Goal: Task Accomplishment & Management: Manage account settings

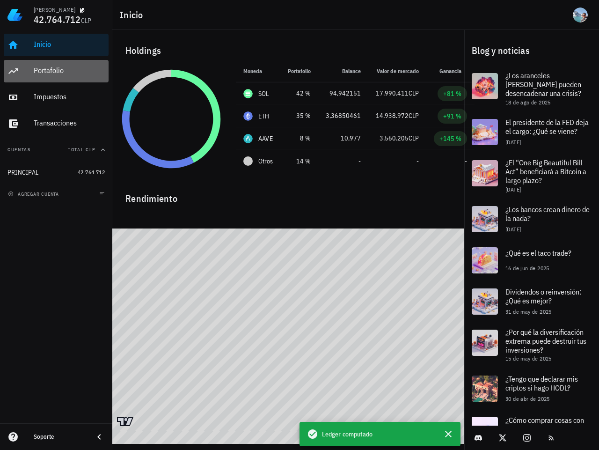
click at [61, 81] on div "Portafolio" at bounding box center [69, 70] width 71 height 21
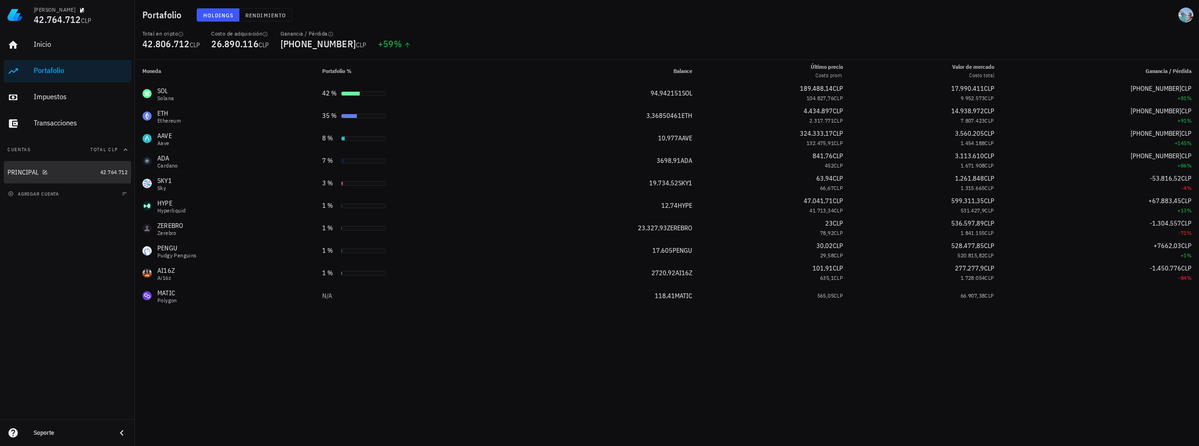
click at [16, 175] on div "PRINCIPAL" at bounding box center [22, 173] width 31 height 8
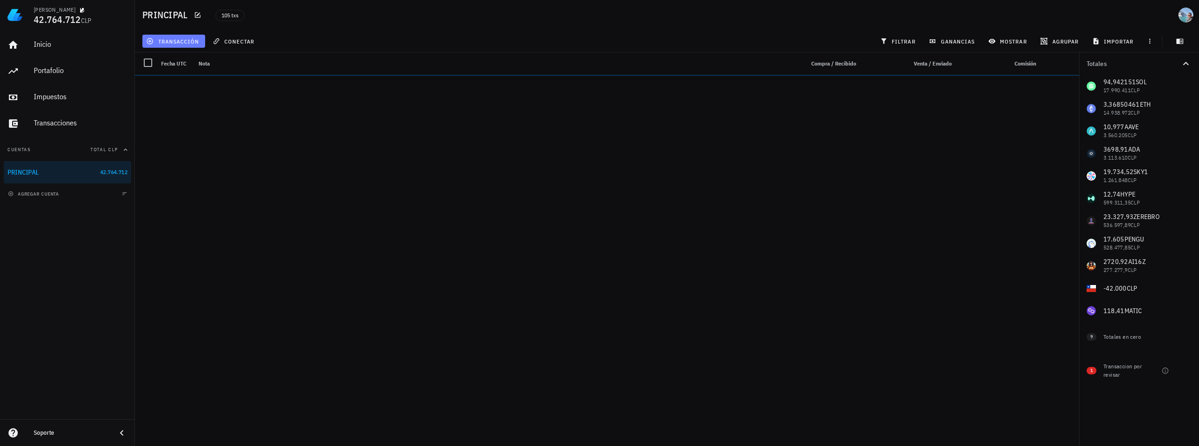
click at [158, 43] on span "transacción" at bounding box center [173, 40] width 51 height 7
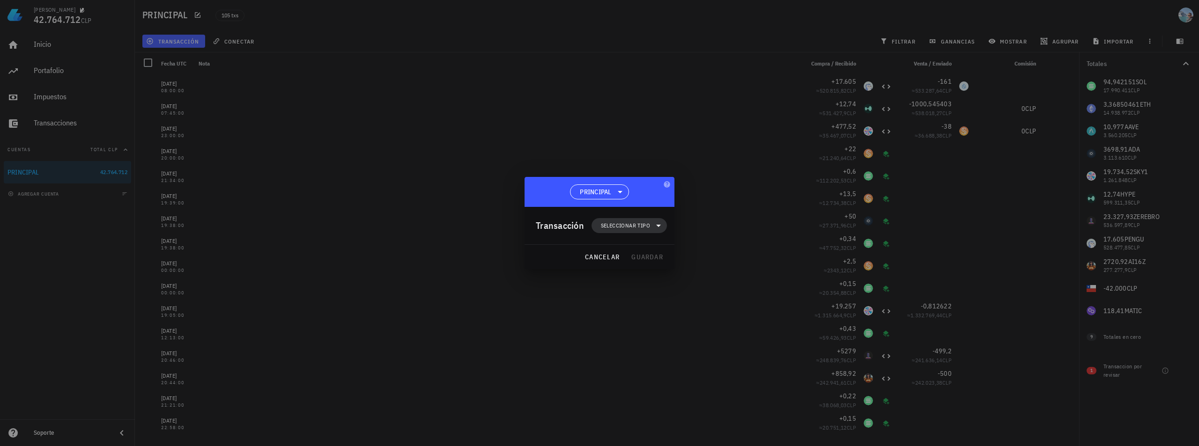
click at [599, 229] on span "Seleccionar tipo" at bounding box center [625, 225] width 49 height 9
click at [599, 249] on div "Compra/Venta" at bounding box center [634, 247] width 37 height 7
click at [599, 254] on div "Compra/Venta" at bounding box center [731, 251] width 56 height 7
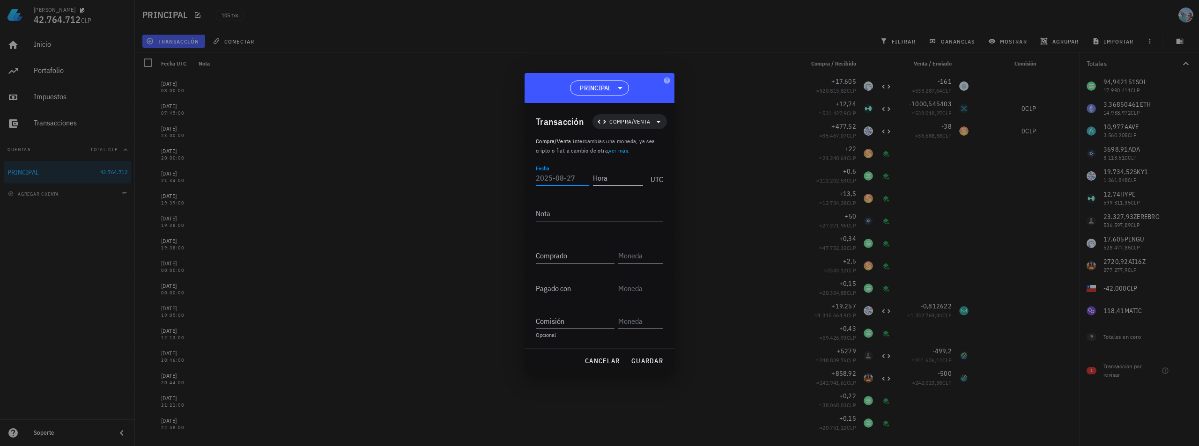
click at [569, 180] on input "Fecha" at bounding box center [562, 177] width 53 height 15
type input "[DATE]"
type input "20:15:00"
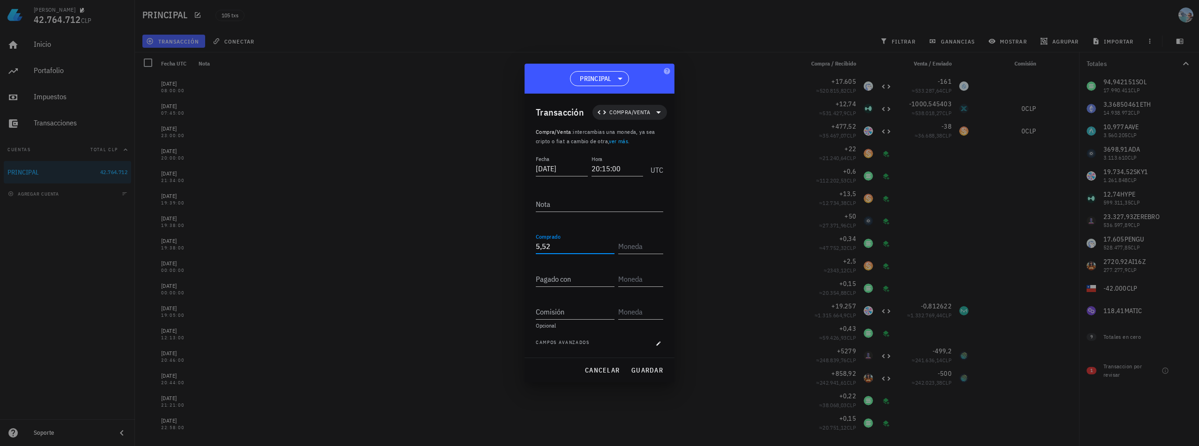
type input "5,52"
click at [599, 273] on div "Hyperliquid" at bounding box center [655, 274] width 28 height 6
type input "HYPE"
click at [549, 276] on div "Pagado con" at bounding box center [575, 279] width 79 height 15
type input "250.000"
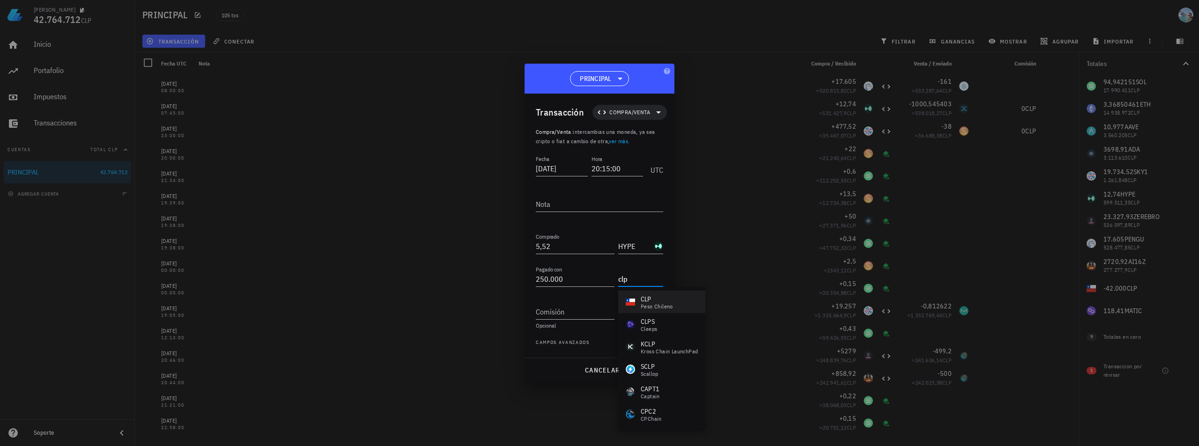
click at [599, 312] on div "CLP peso chileno" at bounding box center [661, 302] width 87 height 22
type input "CLP"
click at [599, 367] on span "guardar" at bounding box center [647, 370] width 32 height 8
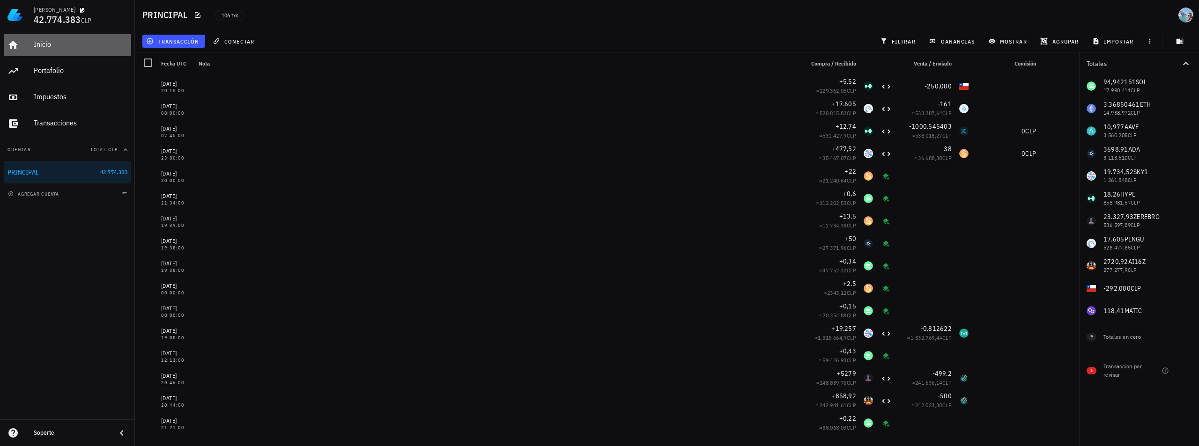
click at [68, 42] on div "Inicio" at bounding box center [81, 44] width 94 height 9
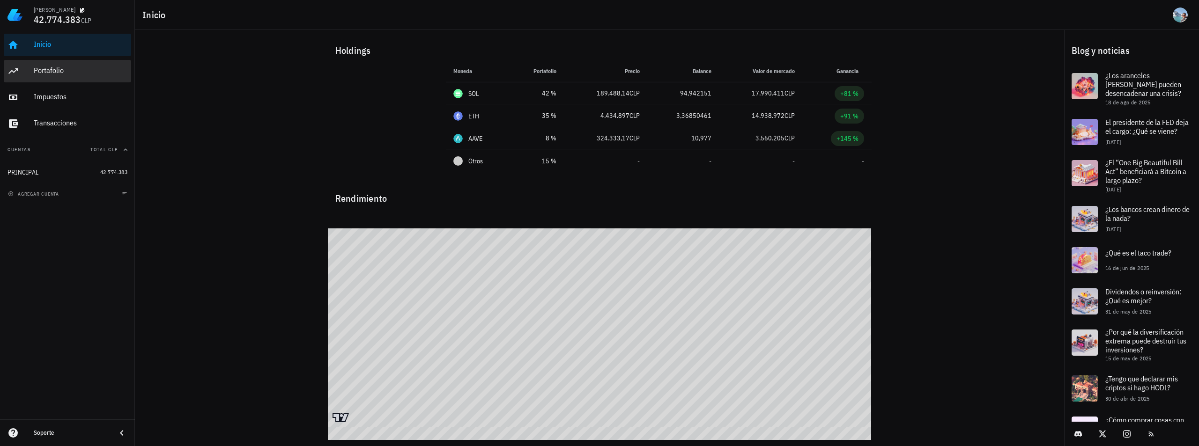
click at [98, 71] on div "Portafolio" at bounding box center [81, 70] width 94 height 9
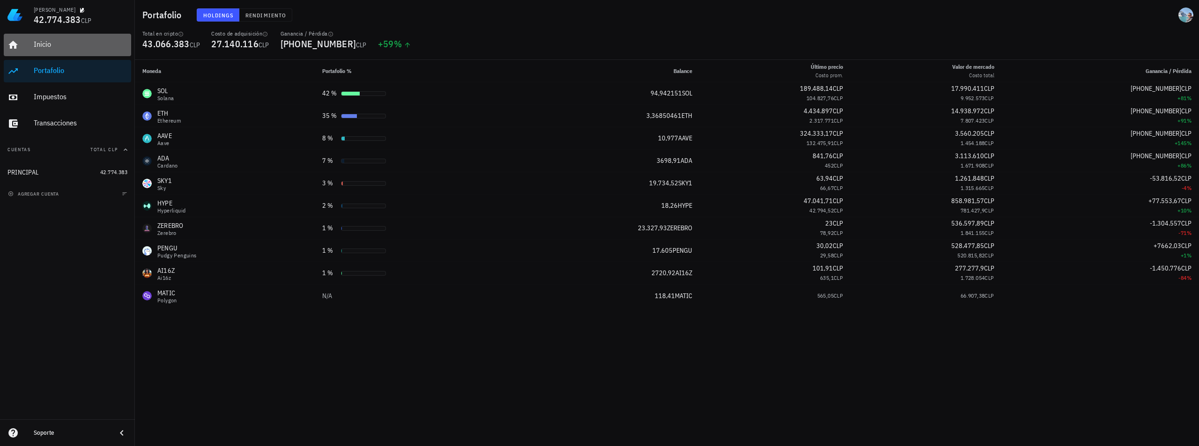
click at [27, 42] on link "Inicio" at bounding box center [67, 45] width 127 height 22
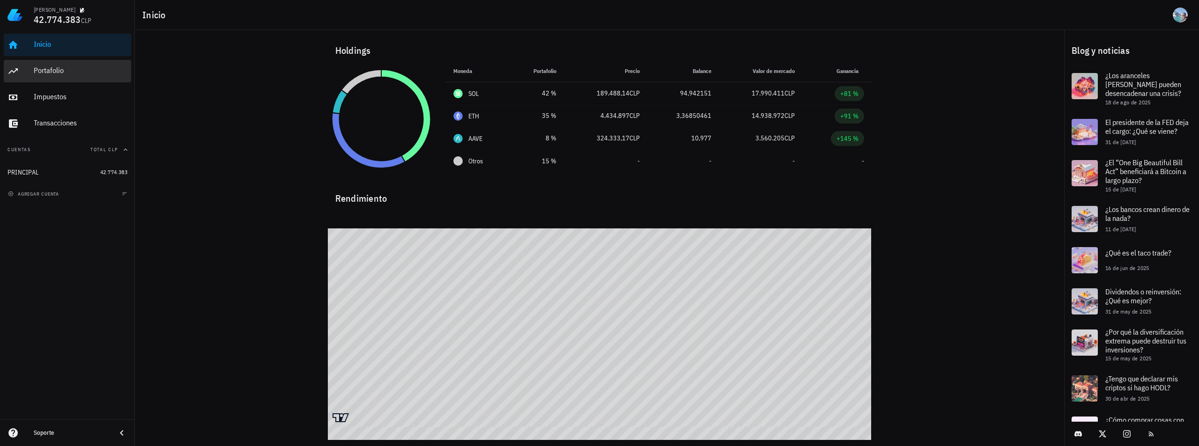
click at [49, 72] on div "Portafolio" at bounding box center [81, 70] width 94 height 9
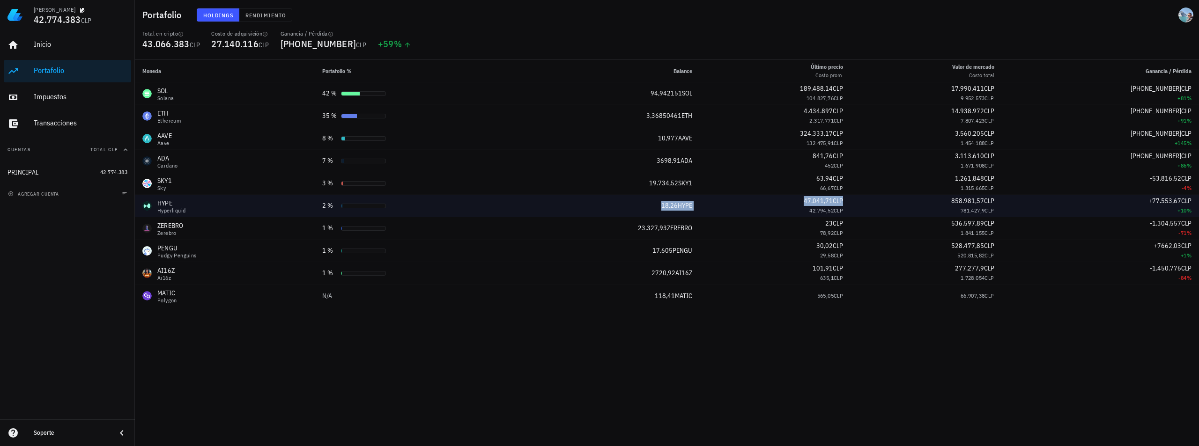
drag, startPoint x: 656, startPoint y: 206, endPoint x: 725, endPoint y: 209, distance: 68.9
click at [725, 209] on tr "HYPE Hyperliquid 2 % 18,26 HYPE 47.041,71 CLP 42.794,52 CLP 858.981,57 CLP 781.…" at bounding box center [667, 206] width 1064 height 22
click at [725, 209] on div "42.794,52 CLP" at bounding box center [775, 210] width 136 height 9
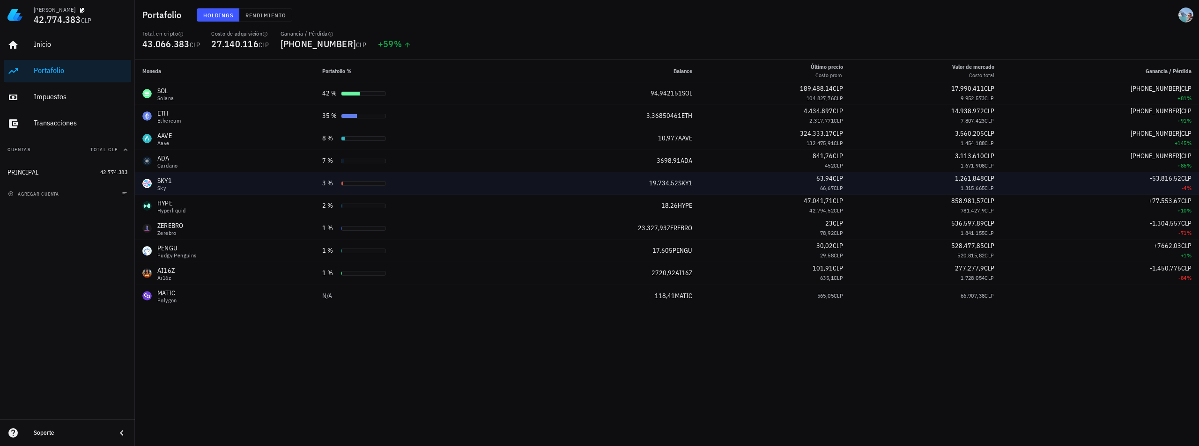
click at [179, 183] on div "SKY1 Sky" at bounding box center [224, 183] width 165 height 15
click at [150, 186] on div "SKY1-icon" at bounding box center [146, 183] width 9 height 9
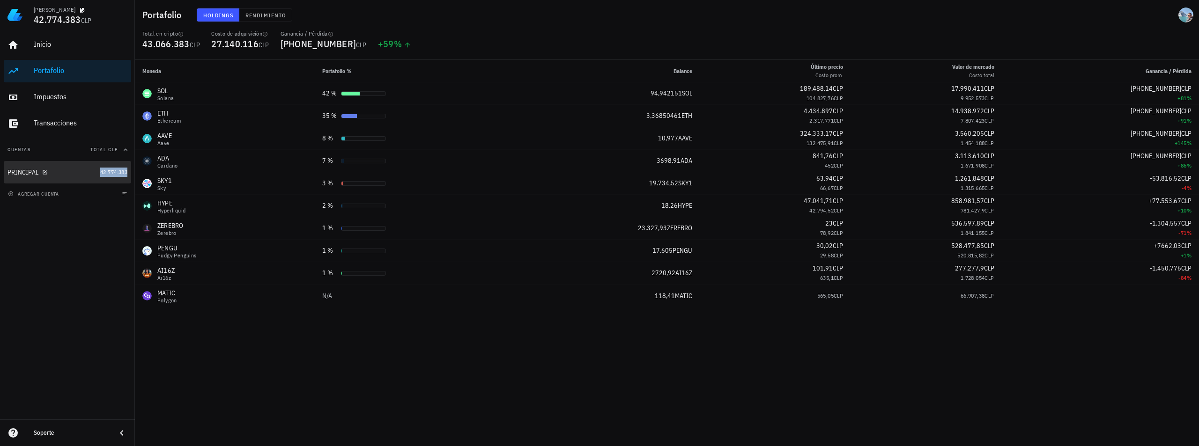
click at [103, 175] on span "42.774.383" at bounding box center [113, 172] width 27 height 7
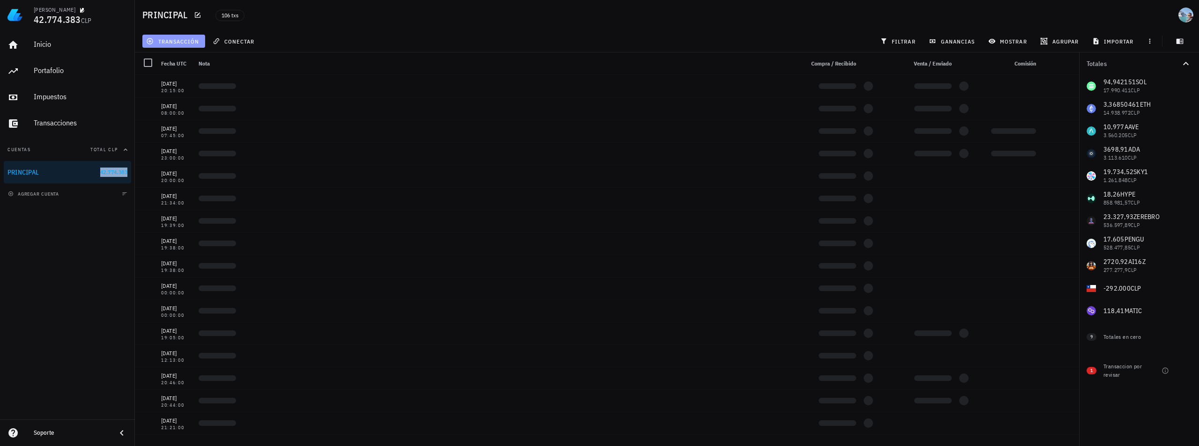
click at [175, 44] on span "transacción" at bounding box center [173, 40] width 51 height 7
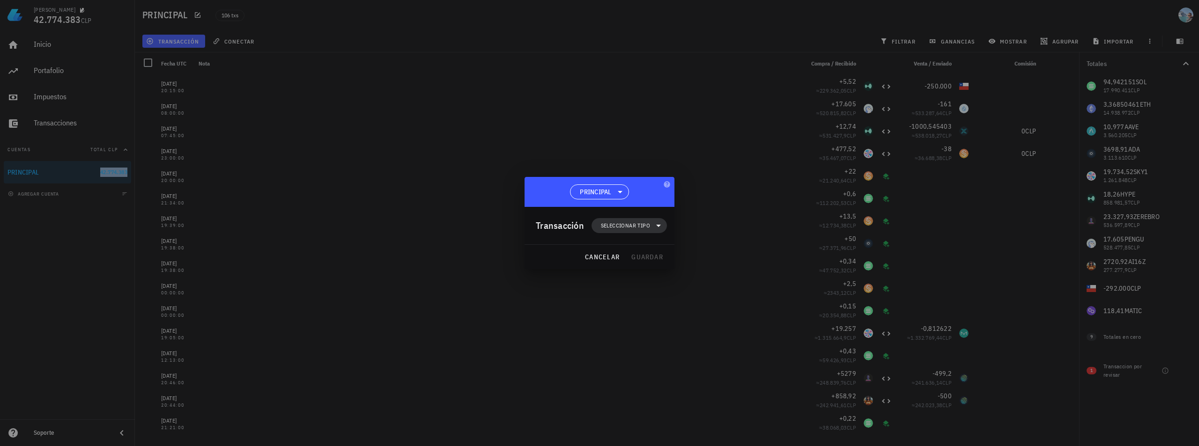
click at [630, 228] on span "Seleccionar tipo" at bounding box center [625, 225] width 49 height 9
click at [637, 264] on div "Ingreso" at bounding box center [634, 266] width 37 height 7
click at [725, 312] on div "Staking" at bounding box center [731, 314] width 56 height 7
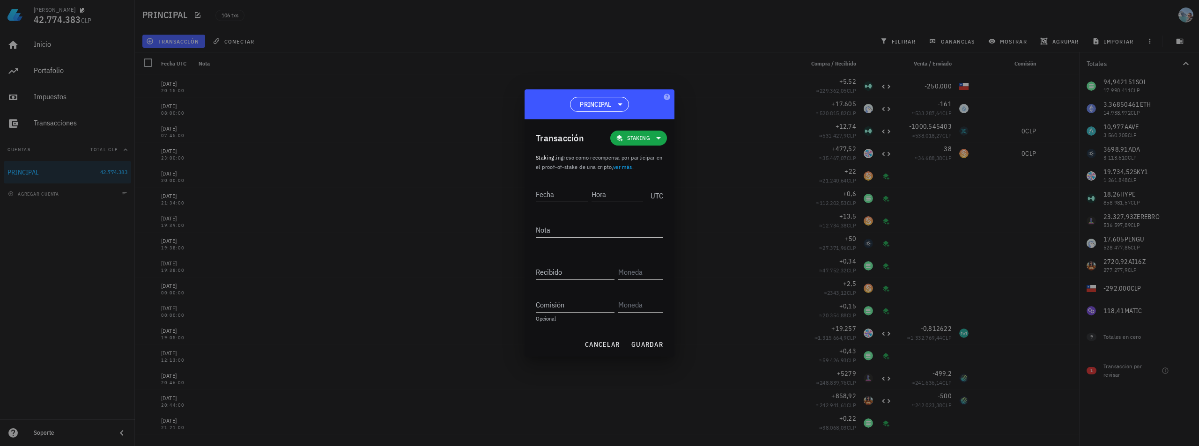
click at [553, 197] on input "Fecha" at bounding box center [562, 194] width 52 height 15
type input "[DATE]"
type input "20:29:00"
type input "9"
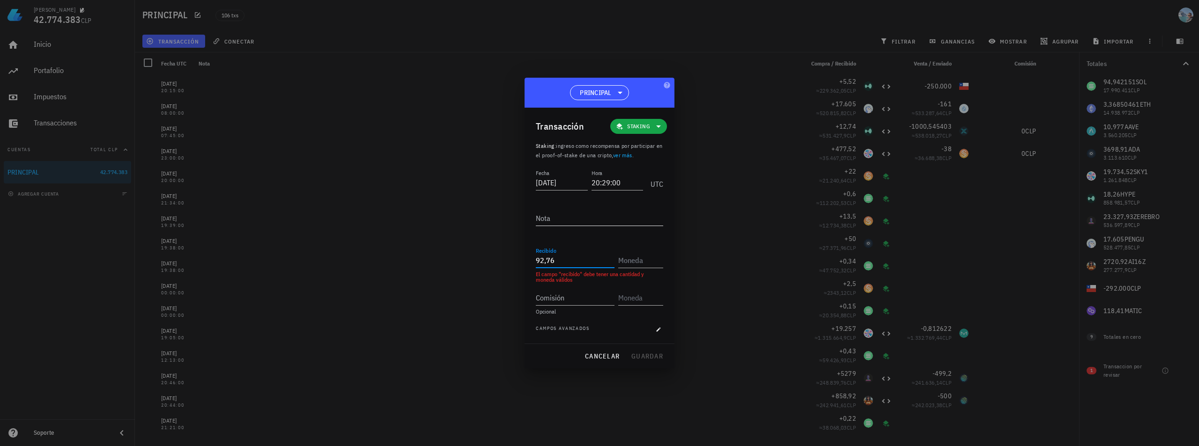
type input "92,76"
click at [640, 287] on div "SKY1 Sky" at bounding box center [640, 283] width 29 height 15
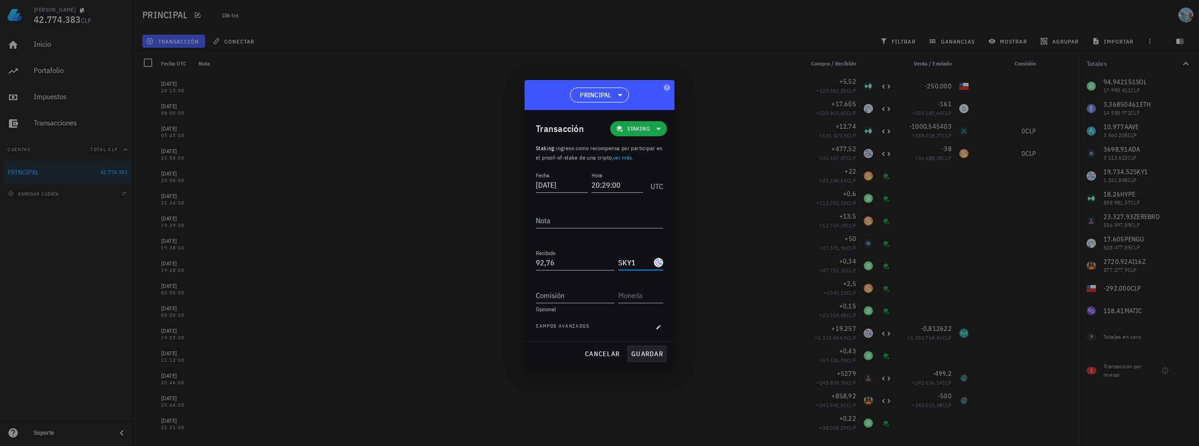
type input "SKY1"
click at [646, 352] on span "guardar" at bounding box center [647, 354] width 32 height 8
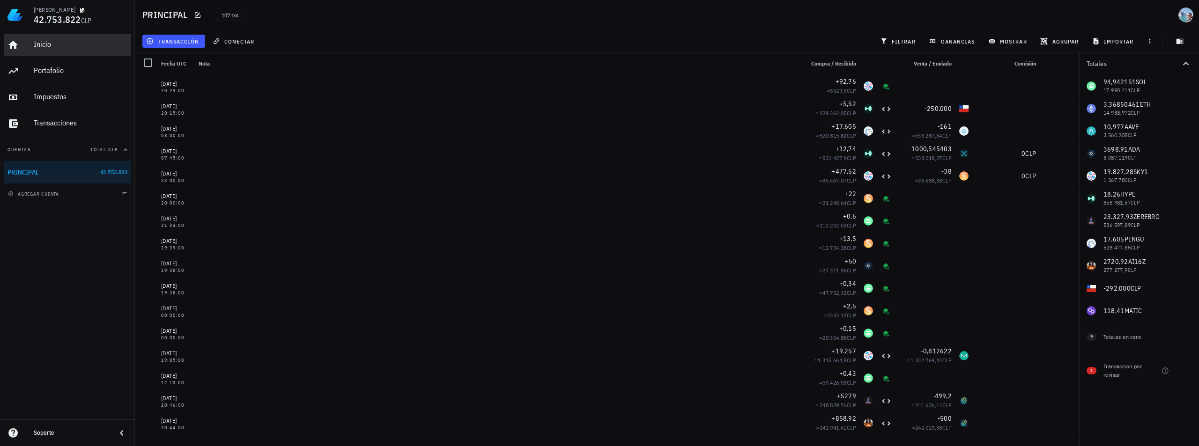
click at [71, 44] on div "Inicio" at bounding box center [81, 44] width 94 height 9
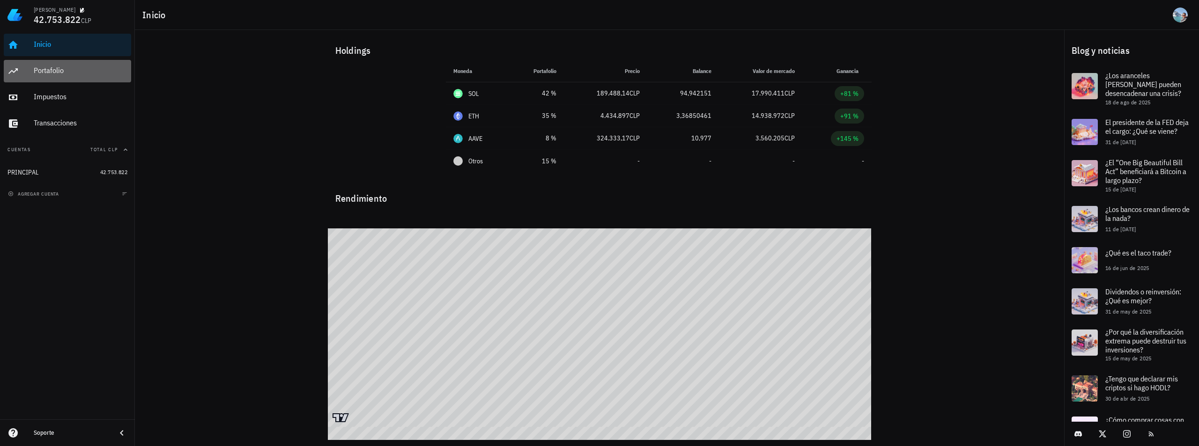
click at [50, 73] on div "Portafolio" at bounding box center [81, 70] width 94 height 9
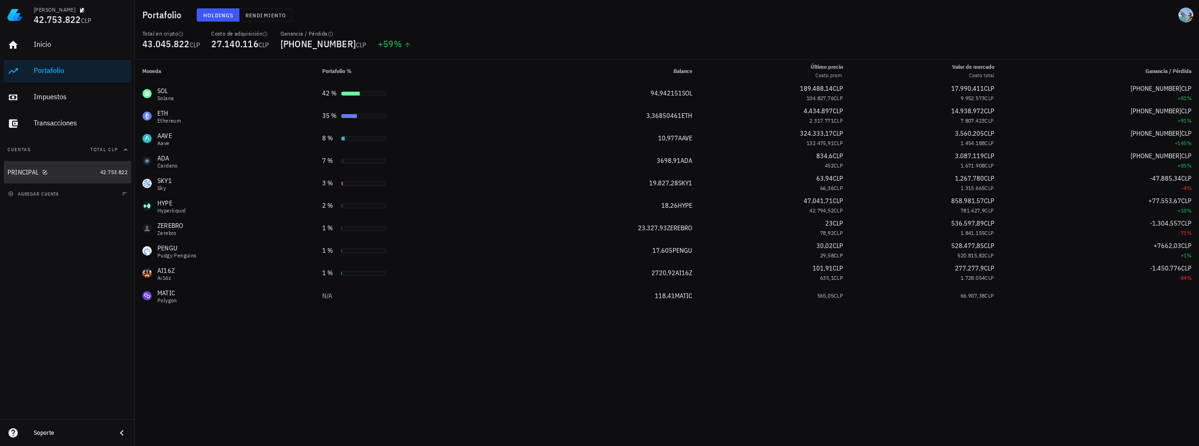
click at [17, 172] on div "PRINCIPAL" at bounding box center [22, 173] width 31 height 8
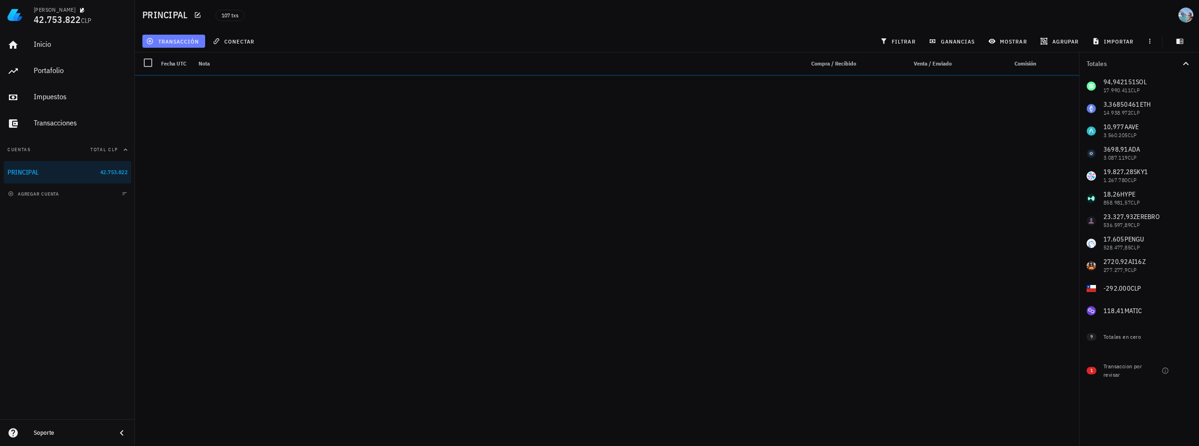
click at [167, 41] on span "transacción" at bounding box center [173, 40] width 51 height 7
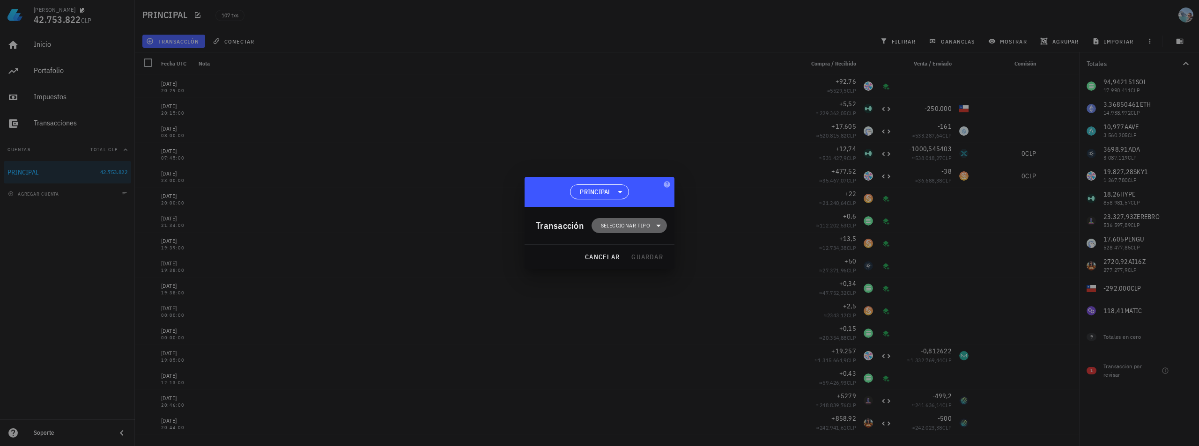
click at [622, 226] on span "Seleccionar tipo" at bounding box center [625, 225] width 49 height 9
click at [630, 265] on div "Ingreso" at bounding box center [634, 266] width 37 height 7
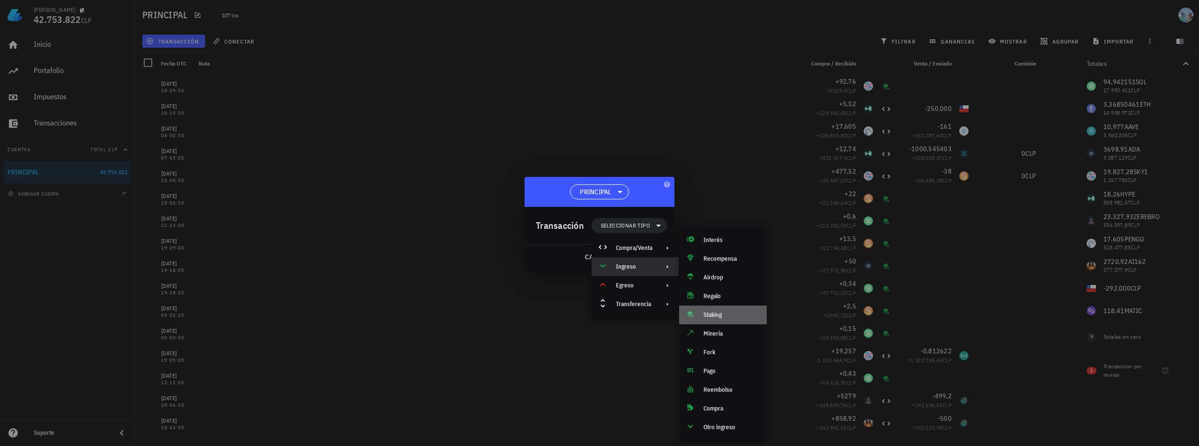
click at [730, 310] on div "Staking" at bounding box center [723, 315] width 88 height 19
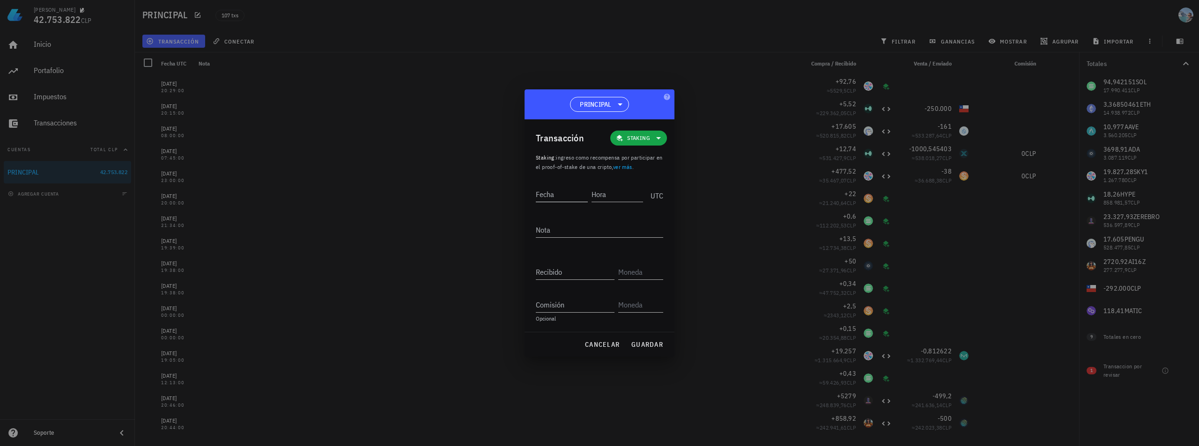
click at [553, 194] on input "Fecha" at bounding box center [562, 194] width 52 height 15
type input "[DATE]"
type input "20:33:00"
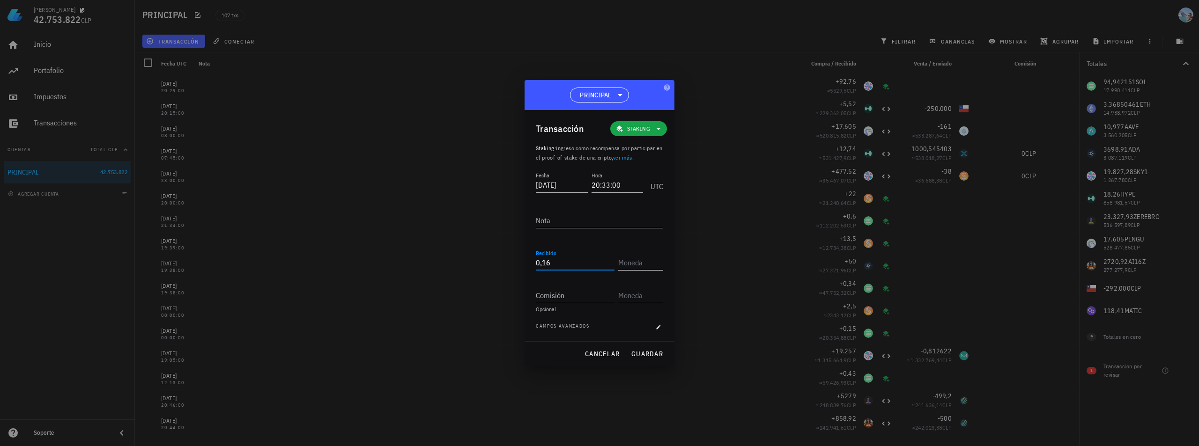
type input "0,16"
click at [640, 258] on input "text" at bounding box center [639, 262] width 43 height 15
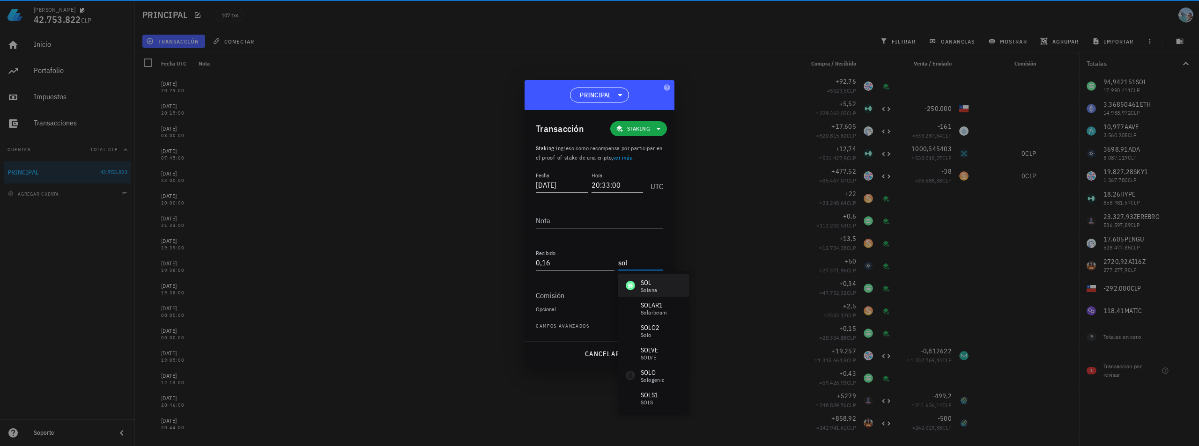
click at [653, 280] on div "SOL" at bounding box center [649, 282] width 16 height 9
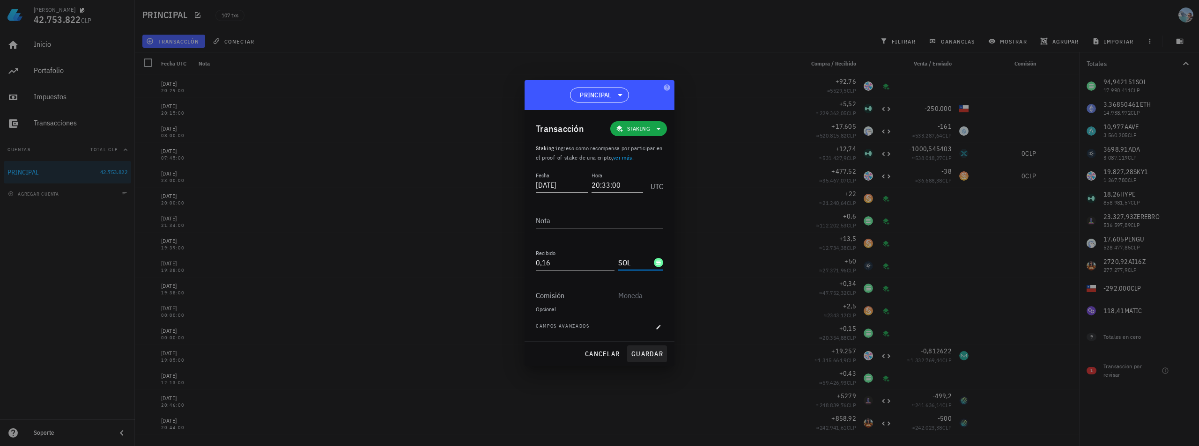
type input "SOL"
click at [642, 357] on span "guardar" at bounding box center [647, 354] width 32 height 8
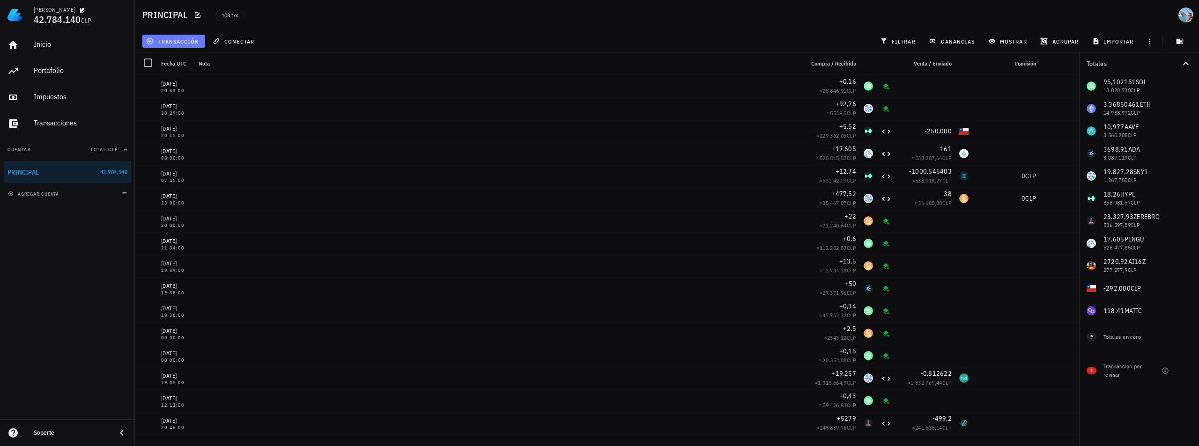
click at [189, 35] on button "transacción" at bounding box center [173, 41] width 63 height 13
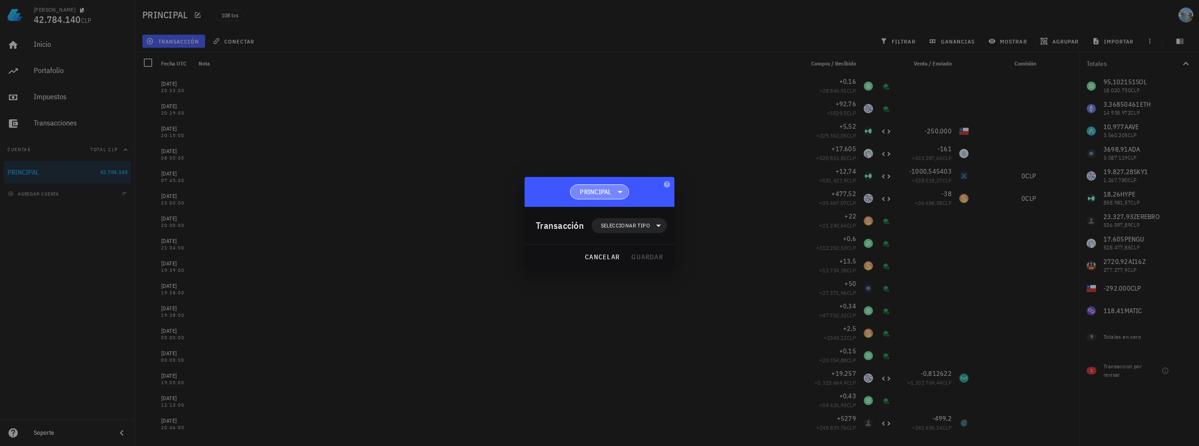
click at [620, 192] on icon at bounding box center [620, 192] width 5 height 2
click at [614, 188] on span "PRINCIPAL" at bounding box center [599, 192] width 46 height 14
click at [620, 215] on div "Transacción Seleccionar tipo" at bounding box center [601, 225] width 131 height 37
click at [626, 231] on span "Seleccionar tipo" at bounding box center [629, 225] width 64 height 15
click at [625, 260] on div "Ingreso" at bounding box center [634, 267] width 87 height 19
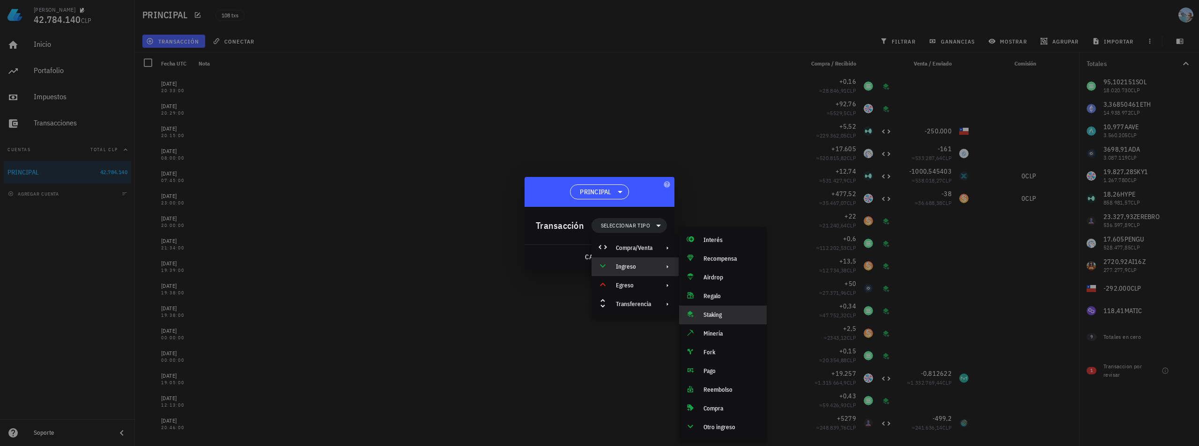
click at [732, 314] on div "Staking" at bounding box center [731, 314] width 56 height 7
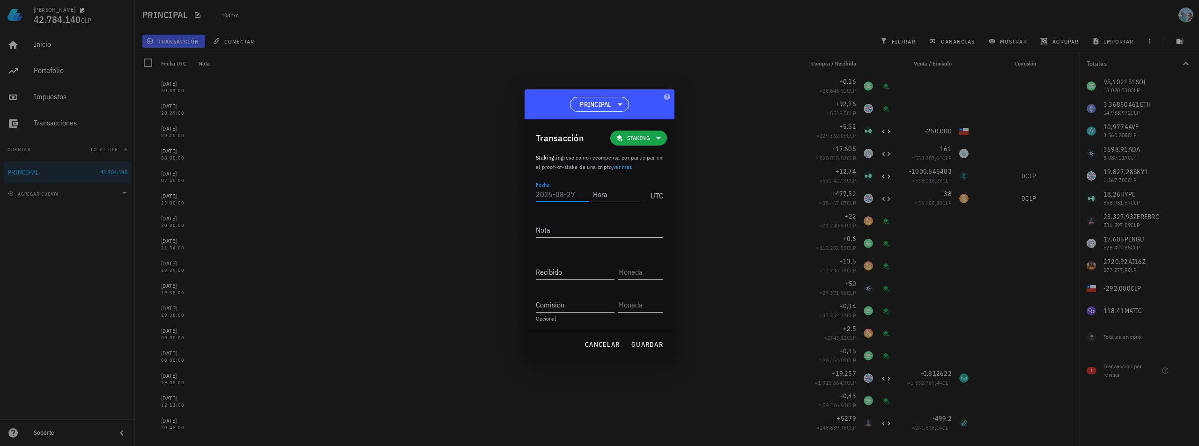
click at [550, 196] on input "Fecha" at bounding box center [562, 194] width 53 height 15
type input "[DATE]"
type input "20:33:00"
type input "0"
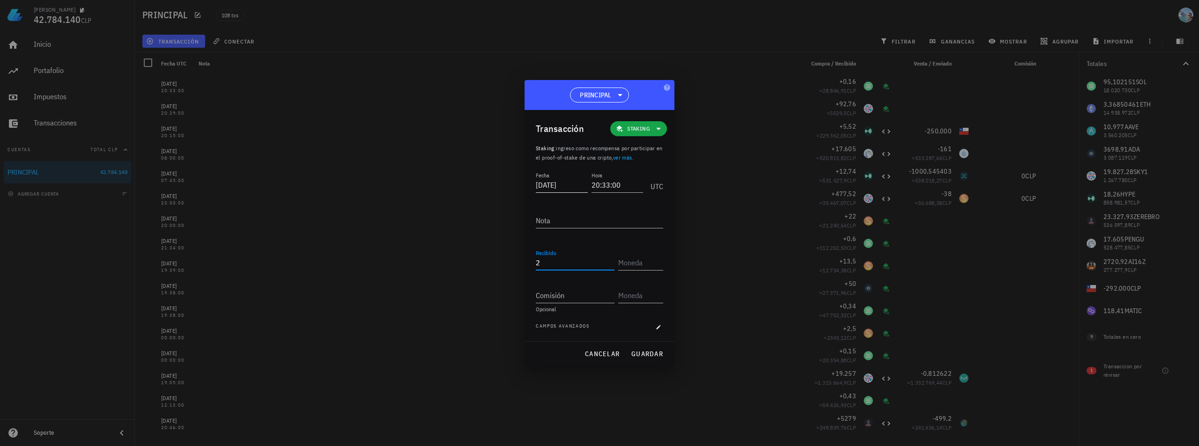
type input "2"
click at [644, 283] on div "ADA" at bounding box center [651, 282] width 21 height 9
type input "ADA"
click at [643, 348] on button "guardar" at bounding box center [647, 354] width 40 height 17
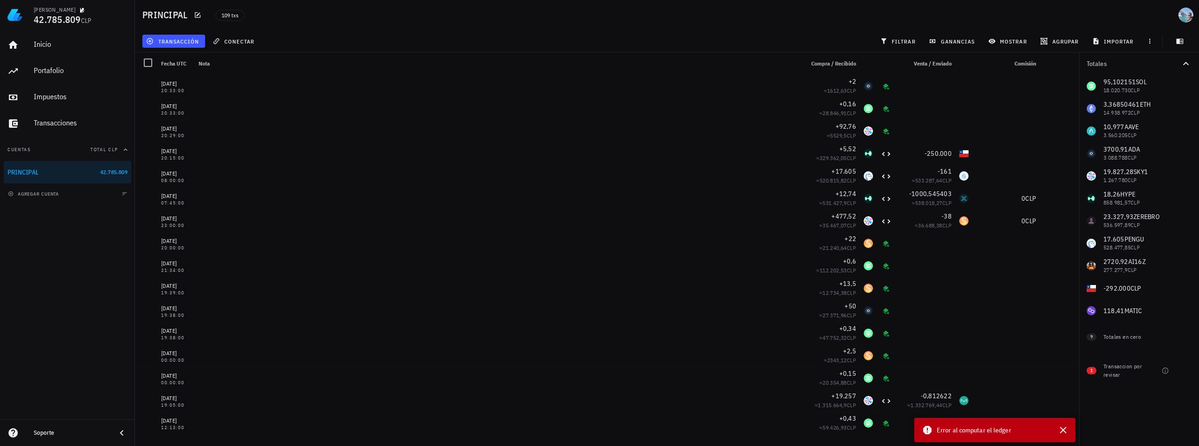
click at [976, 432] on span "Error al computar el ledger" at bounding box center [973, 430] width 74 height 10
click at [929, 429] on icon at bounding box center [927, 430] width 8 height 8
click at [1118, 375] on div "Transaccion por revisar" at bounding box center [1122, 370] width 39 height 17
click at [1088, 373] on span "1" at bounding box center [1091, 370] width 10 height 7
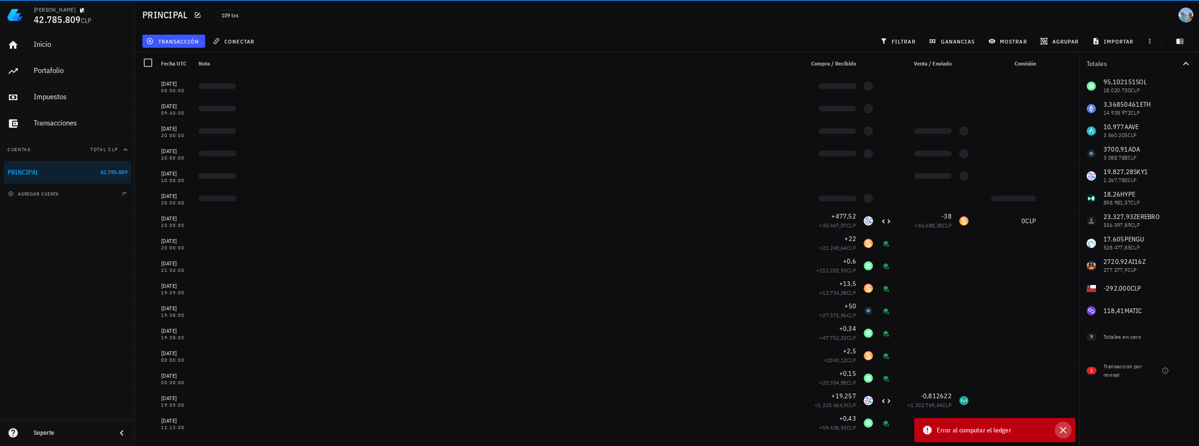
click at [1064, 429] on icon "button" at bounding box center [1063, 430] width 7 height 7
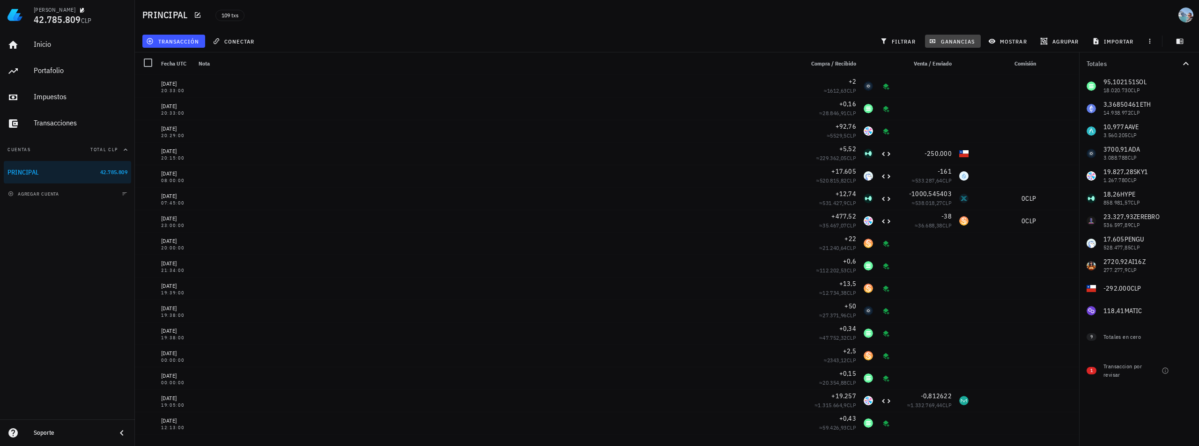
click at [952, 40] on span "ganancias" at bounding box center [952, 40] width 44 height 7
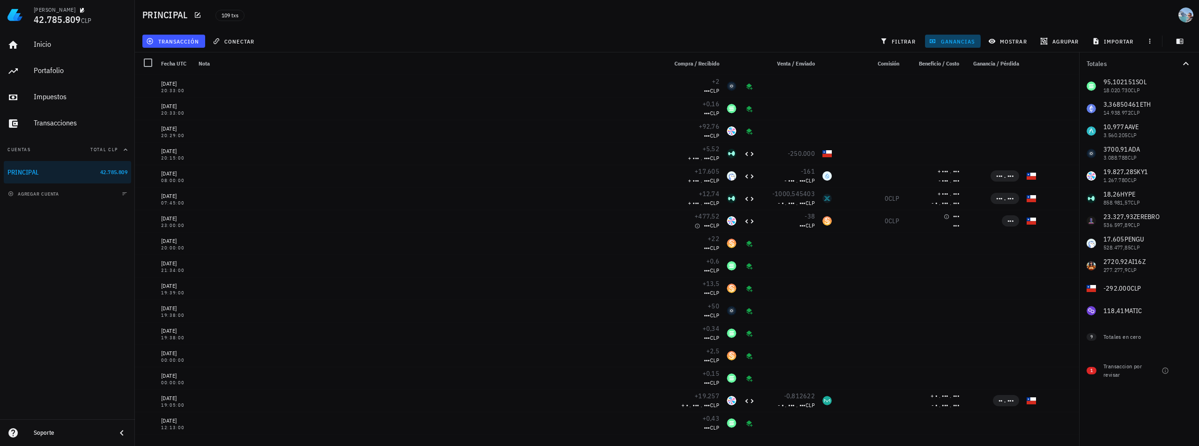
click at [951, 43] on span "ganancias" at bounding box center [952, 40] width 44 height 7
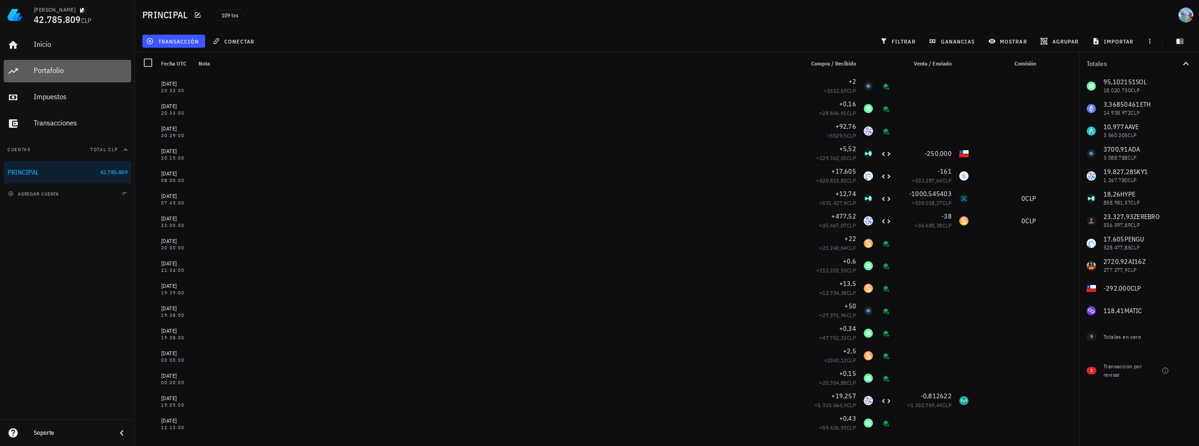
click at [54, 78] on div "Portafolio" at bounding box center [81, 70] width 94 height 21
